Goal: Task Accomplishment & Management: Use online tool/utility

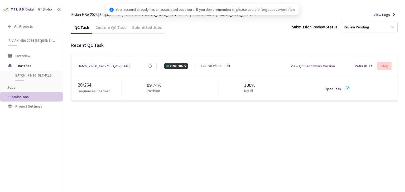
drag, startPoint x: 0, startPoint y: 0, endPoint x: 330, endPoint y: 90, distance: 342.0
click at [330, 90] on link "Open Task" at bounding box center [332, 89] width 17 height 5
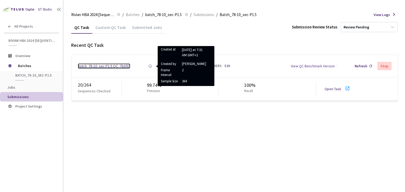
click at [125, 65] on div "Batch_78-10_sec-P1.5 QC - [DATE]" at bounding box center [104, 65] width 52 height 5
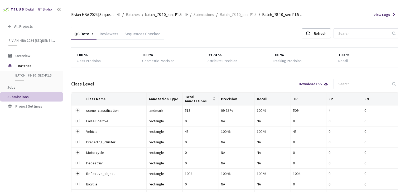
click at [100, 31] on div "Reviewers" at bounding box center [108, 32] width 25 height 11
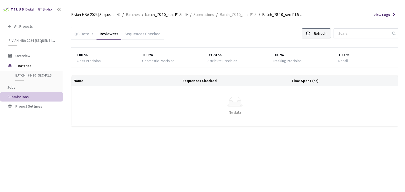
click at [322, 32] on div "Refresh" at bounding box center [319, 33] width 13 height 9
click at [331, 26] on div "QC Details Reviewers Sequences Checked Refresh 100 % Class Precision 100 % Geom…" at bounding box center [234, 79] width 327 height 116
click at [326, 34] on div "Refresh" at bounding box center [319, 33] width 13 height 9
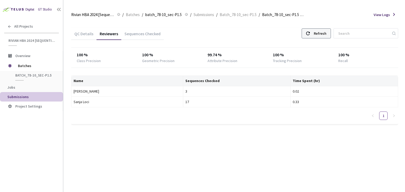
click at [326, 35] on div "Refresh" at bounding box center [319, 33] width 13 height 9
click at [325, 40] on div "QC Details Reviewers Sequences Checked Refresh" at bounding box center [234, 34] width 327 height 14
click at [322, 34] on div "Refresh" at bounding box center [319, 33] width 13 height 9
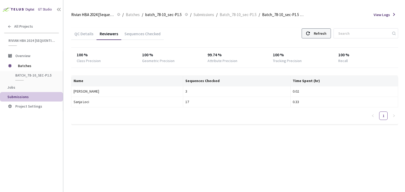
click at [323, 36] on div "Refresh" at bounding box center [319, 33] width 13 height 9
click at [326, 29] on div "Refresh" at bounding box center [319, 33] width 13 height 9
click at [326, 32] on div "Refresh" at bounding box center [319, 33] width 13 height 9
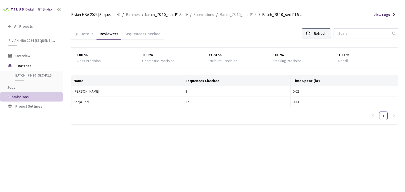
click at [326, 32] on div "Refresh" at bounding box center [319, 33] width 13 height 9
click at [321, 35] on div "Refresh" at bounding box center [319, 33] width 13 height 9
click at [321, 34] on div "Refresh" at bounding box center [319, 33] width 13 height 9
click at [322, 34] on div "Refresh" at bounding box center [319, 33] width 13 height 9
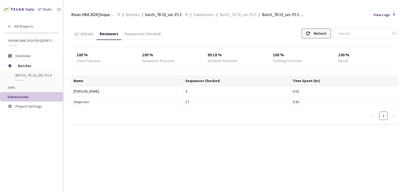
click at [322, 34] on div "Refresh" at bounding box center [319, 33] width 13 height 9
click at [326, 31] on div "Refresh" at bounding box center [319, 33] width 13 height 9
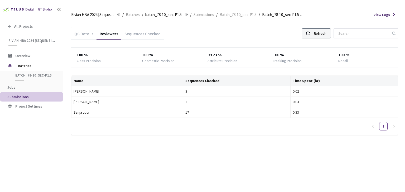
click at [326, 31] on div "Refresh" at bounding box center [319, 33] width 13 height 9
click at [324, 30] on div "Refresh" at bounding box center [319, 33] width 13 height 9
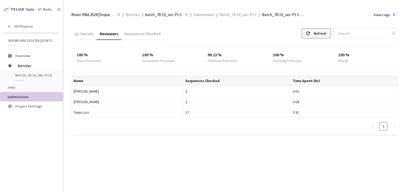
click at [324, 30] on div "Refresh" at bounding box center [319, 33] width 13 height 9
click at [326, 35] on div "Refresh" at bounding box center [319, 33] width 13 height 9
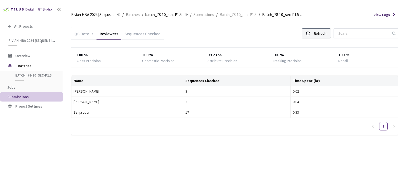
click at [326, 35] on div "Refresh" at bounding box center [319, 33] width 13 height 9
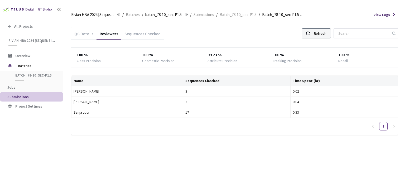
click at [326, 35] on div "Refresh" at bounding box center [319, 33] width 13 height 9
click at [310, 32] on icon at bounding box center [308, 34] width 4 height 4
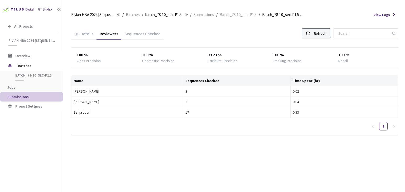
click at [310, 32] on use at bounding box center [308, 34] width 4 height 4
click at [325, 32] on div "Refresh" at bounding box center [319, 33] width 13 height 9
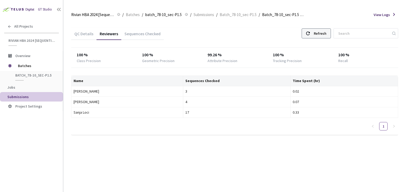
click at [325, 32] on div "Refresh" at bounding box center [319, 33] width 13 height 9
click at [326, 35] on div "Refresh" at bounding box center [319, 33] width 13 height 9
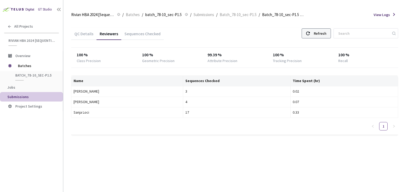
click at [326, 35] on div "Refresh" at bounding box center [319, 33] width 13 height 9
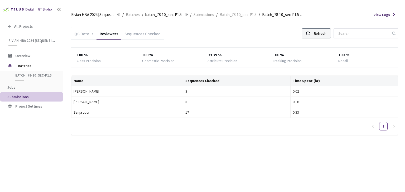
click at [320, 33] on div "Refresh" at bounding box center [315, 33] width 29 height 10
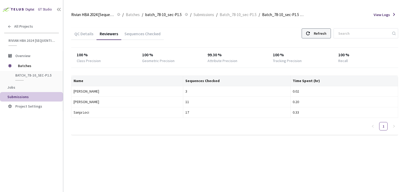
click at [320, 33] on div "Refresh" at bounding box center [315, 33] width 29 height 10
click at [323, 35] on div "Refresh" at bounding box center [319, 33] width 13 height 9
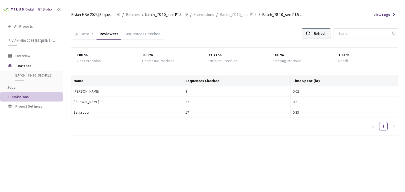
click at [323, 35] on div "Refresh" at bounding box center [319, 33] width 13 height 9
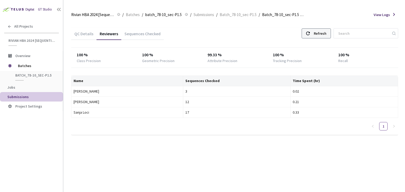
click at [321, 34] on div "Refresh" at bounding box center [319, 33] width 13 height 9
click at [318, 31] on div "Refresh" at bounding box center [315, 33] width 29 height 10
click at [318, 30] on div "Refresh" at bounding box center [315, 33] width 29 height 10
click at [310, 30] on div at bounding box center [308, 33] width 4 height 9
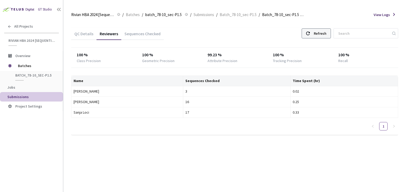
click at [310, 30] on div at bounding box center [308, 33] width 4 height 9
click at [324, 31] on div "Refresh" at bounding box center [319, 33] width 13 height 9
click at [323, 31] on div "Refresh" at bounding box center [319, 33] width 13 height 9
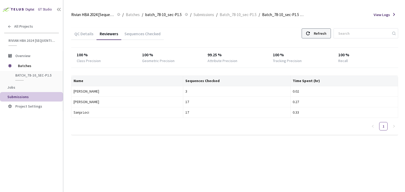
click at [323, 31] on div "Refresh" at bounding box center [319, 33] width 13 height 9
click at [327, 28] on div "Refresh" at bounding box center [315, 33] width 29 height 10
click at [326, 41] on div "QC Details Reviewers Sequences Checked Refresh" at bounding box center [234, 34] width 327 height 14
click at [320, 37] on div "Refresh" at bounding box center [319, 33] width 13 height 9
click at [310, 37] on div "Refresh" at bounding box center [315, 33] width 29 height 10
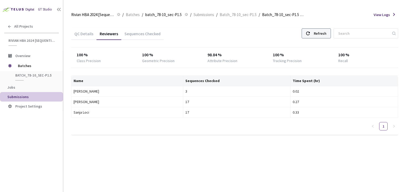
click at [310, 37] on div "Refresh" at bounding box center [315, 33] width 29 height 10
click at [323, 32] on div "Refresh" at bounding box center [319, 33] width 13 height 9
click at [318, 33] on div "Refresh" at bounding box center [315, 33] width 29 height 10
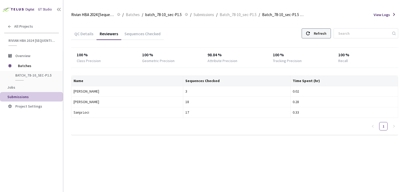
click at [324, 31] on div "Refresh" at bounding box center [319, 33] width 13 height 9
click at [325, 35] on div "Refresh" at bounding box center [319, 33] width 13 height 9
click at [326, 34] on div "Refresh" at bounding box center [319, 33] width 13 height 9
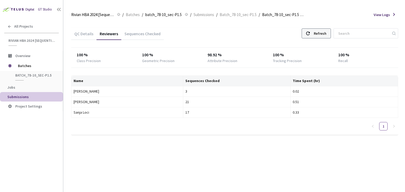
click at [325, 34] on div "Refresh" at bounding box center [319, 33] width 13 height 9
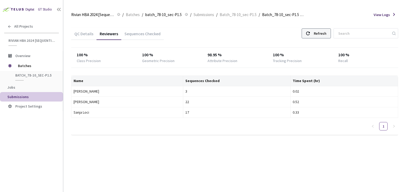
click at [325, 35] on div "Refresh" at bounding box center [319, 33] width 13 height 9
click at [311, 37] on div "Refresh" at bounding box center [315, 33] width 29 height 10
click at [310, 37] on div at bounding box center [308, 33] width 4 height 9
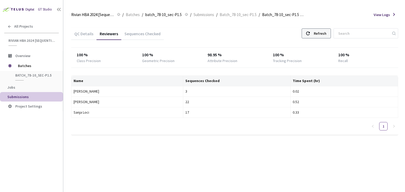
click at [310, 37] on div at bounding box center [308, 33] width 4 height 9
click at [310, 32] on use at bounding box center [308, 34] width 4 height 4
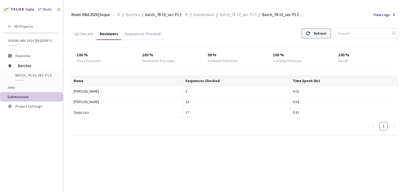
click at [310, 32] on use at bounding box center [308, 34] width 4 height 4
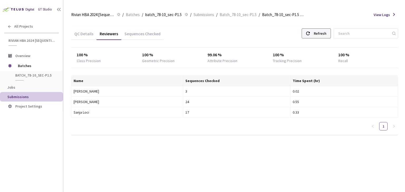
click at [310, 32] on use at bounding box center [308, 34] width 4 height 4
click at [326, 33] on div "Refresh" at bounding box center [319, 33] width 13 height 9
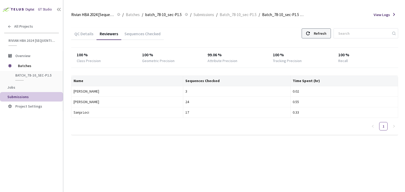
click at [326, 33] on div "Refresh" at bounding box center [319, 33] width 13 height 9
click at [310, 30] on div at bounding box center [308, 33] width 4 height 9
click at [317, 41] on div "QC Details Reviewers Sequences Checked Refresh 100 % Class Precision 100 % Geom…" at bounding box center [234, 80] width 327 height 107
click at [310, 83] on th "Time Spent (hr)" at bounding box center [343, 81] width 107 height 11
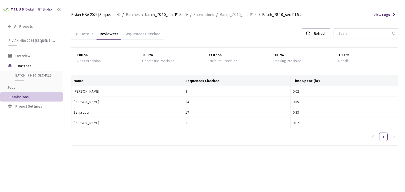
click at [321, 27] on div "QC Details Reviewers Sequences Checked Refresh 100 % Class Precision 100 % Geom…" at bounding box center [234, 89] width 327 height 137
click at [317, 34] on div "Refresh" at bounding box center [315, 33] width 29 height 10
click at [310, 31] on div at bounding box center [308, 33] width 4 height 9
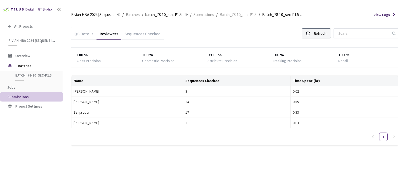
click at [310, 31] on div at bounding box center [308, 33] width 4 height 9
click at [310, 33] on div at bounding box center [308, 33] width 4 height 9
click at [310, 33] on icon at bounding box center [308, 34] width 4 height 4
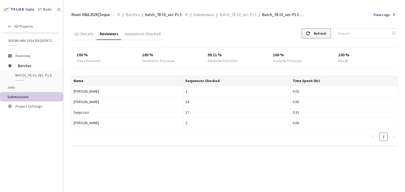
click at [310, 33] on icon at bounding box center [308, 34] width 4 height 4
click at [326, 35] on div "Refresh" at bounding box center [319, 33] width 13 height 9
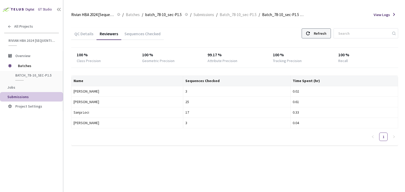
click at [326, 35] on div "Refresh" at bounding box center [319, 33] width 13 height 9
click at [321, 35] on div "Refresh" at bounding box center [319, 33] width 13 height 9
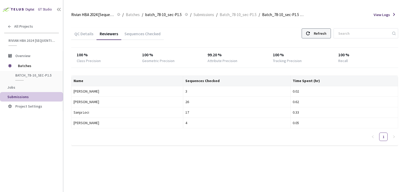
click at [321, 35] on div "Refresh" at bounding box center [319, 33] width 13 height 9
click at [310, 30] on div "Refresh" at bounding box center [315, 33] width 29 height 10
click at [326, 37] on div "Refresh" at bounding box center [319, 33] width 13 height 9
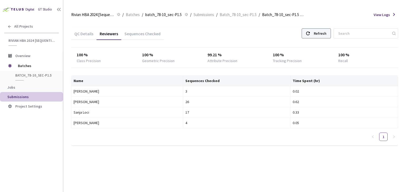
click at [326, 37] on div "Refresh" at bounding box center [319, 33] width 13 height 9
click at [326, 36] on div "Refresh" at bounding box center [319, 33] width 13 height 9
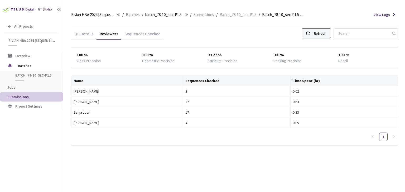
click at [326, 35] on div "Refresh" at bounding box center [319, 33] width 13 height 9
click at [325, 36] on div "Refresh" at bounding box center [319, 33] width 13 height 9
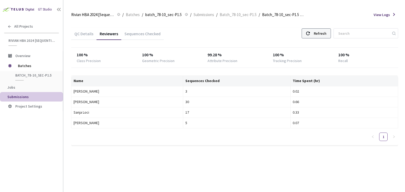
click at [325, 36] on div "Refresh" at bounding box center [319, 33] width 13 height 9
click at [326, 34] on div "Refresh" at bounding box center [319, 33] width 13 height 9
click at [310, 36] on div at bounding box center [308, 33] width 4 height 9
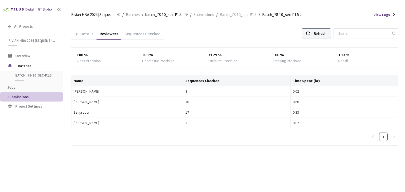
click at [310, 36] on div at bounding box center [308, 33] width 4 height 9
click at [317, 35] on div "Refresh" at bounding box center [315, 33] width 29 height 10
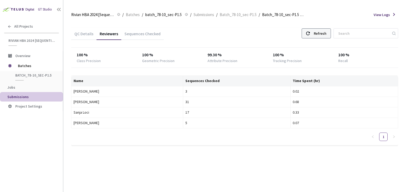
click at [317, 35] on div "Refresh" at bounding box center [315, 33] width 29 height 10
click at [325, 36] on div "Refresh" at bounding box center [319, 33] width 13 height 9
click at [321, 35] on div "Refresh" at bounding box center [319, 33] width 13 height 9
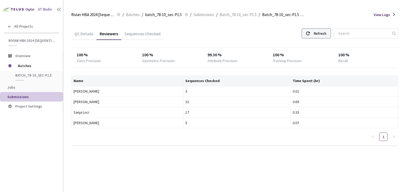
click at [321, 35] on div "Refresh" at bounding box center [319, 33] width 13 height 9
click at [310, 32] on use at bounding box center [308, 34] width 4 height 4
click at [326, 35] on div "Refresh" at bounding box center [319, 33] width 13 height 9
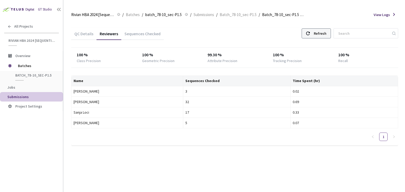
click at [326, 35] on div "Refresh" at bounding box center [319, 33] width 13 height 9
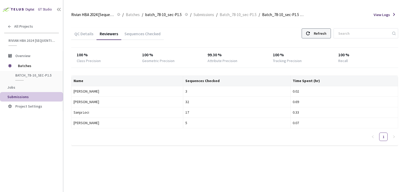
click at [326, 35] on div "Refresh" at bounding box center [319, 33] width 13 height 9
click at [326, 31] on div "Refresh" at bounding box center [319, 33] width 13 height 9
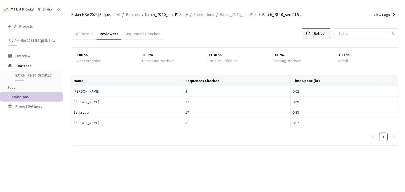
click at [326, 31] on div "Refresh" at bounding box center [319, 33] width 13 height 9
click at [324, 34] on div "Refresh" at bounding box center [319, 33] width 13 height 9
click at [322, 32] on div "Refresh" at bounding box center [319, 33] width 13 height 9
click at [322, 33] on div "Refresh" at bounding box center [319, 33] width 13 height 9
click at [317, 33] on div "Refresh" at bounding box center [315, 33] width 29 height 10
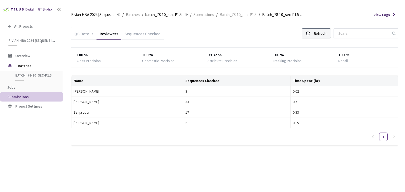
click at [324, 33] on div "Refresh" at bounding box center [319, 33] width 13 height 9
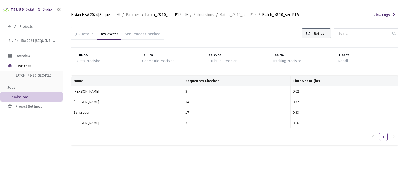
click at [324, 33] on div "Refresh" at bounding box center [319, 33] width 13 height 9
click at [321, 30] on div "Refresh" at bounding box center [319, 33] width 13 height 9
click at [322, 31] on div "Refresh" at bounding box center [319, 33] width 13 height 9
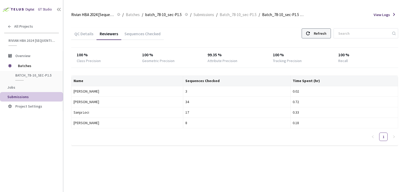
click at [331, 29] on div "Refresh" at bounding box center [315, 33] width 29 height 10
click at [317, 35] on div "Refresh" at bounding box center [315, 33] width 29 height 10
click at [316, 34] on div "Refresh" at bounding box center [315, 33] width 29 height 10
click at [317, 37] on div "Refresh" at bounding box center [315, 33] width 29 height 10
click at [318, 35] on div "Refresh" at bounding box center [315, 33] width 29 height 10
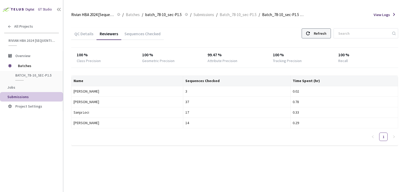
click at [326, 32] on div "Refresh" at bounding box center [319, 33] width 13 height 9
click at [316, 36] on div "Refresh" at bounding box center [315, 33] width 29 height 10
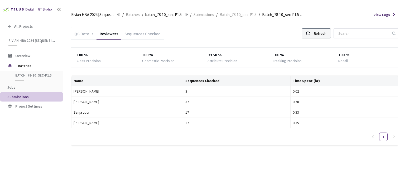
click at [316, 36] on div "Refresh" at bounding box center [315, 33] width 29 height 10
